Goal: Task Accomplishment & Management: Manage account settings

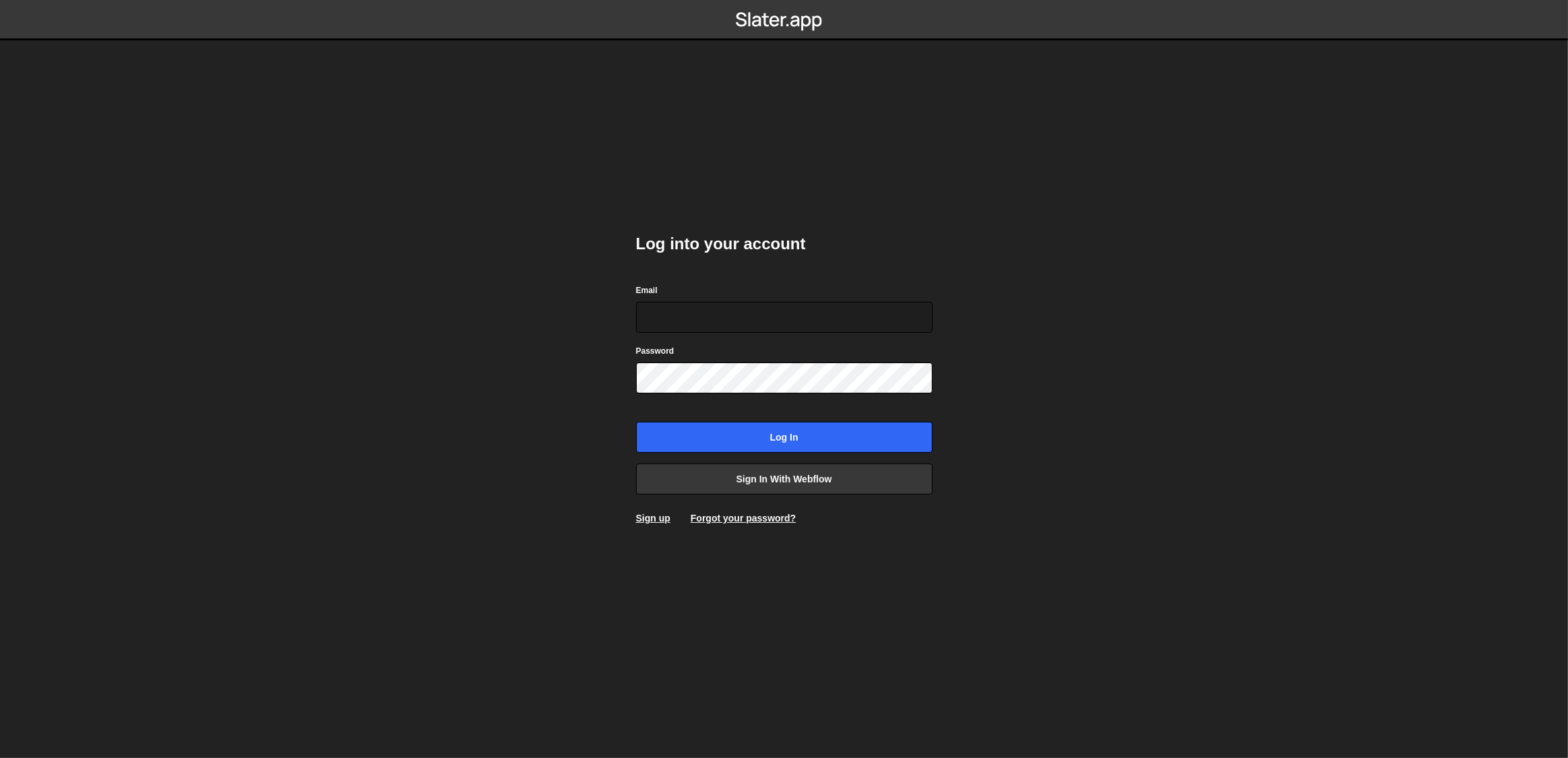
type input "[EMAIL_ADDRESS][DOMAIN_NAME]"
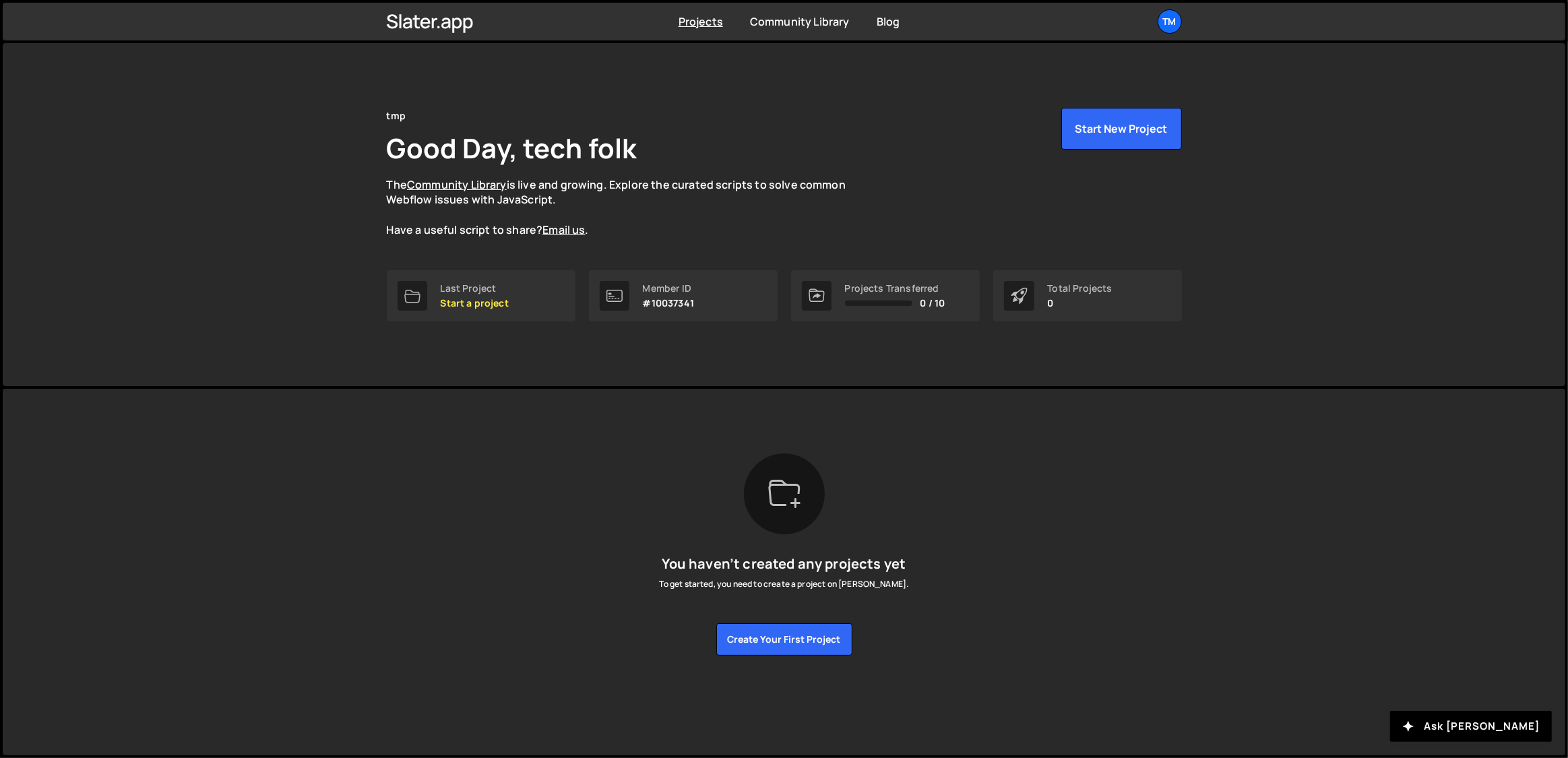
click at [1182, 25] on div "Projects Community Library Blog tm Your current team is tmp Projects Your Teams…" at bounding box center [784, 22] width 835 height 38
click at [1169, 25] on div "tm" at bounding box center [1169, 22] width 25 height 25
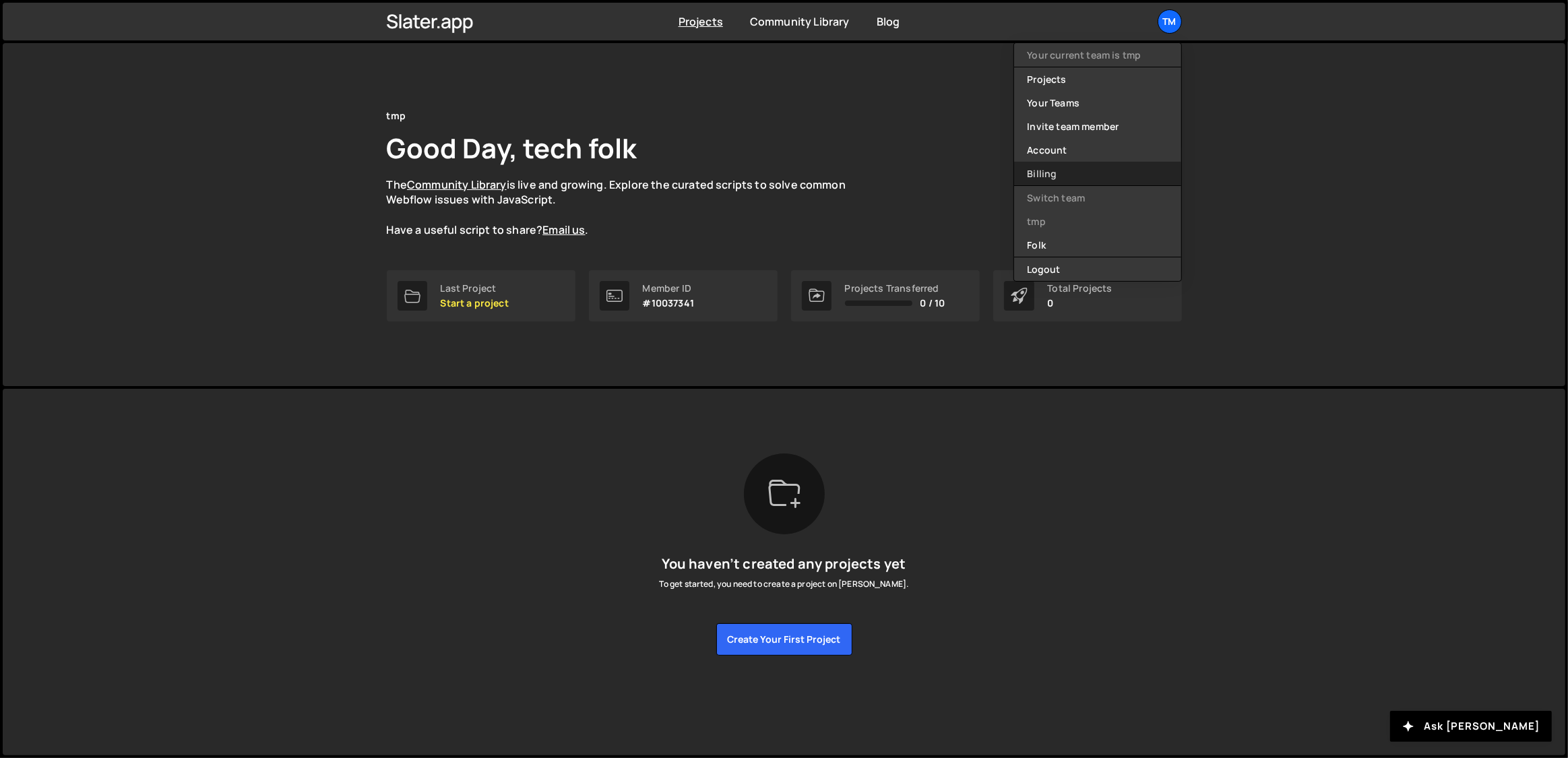
click at [1038, 173] on link "Billing" at bounding box center [1097, 173] width 167 height 24
